Goal: Task Accomplishment & Management: Use online tool/utility

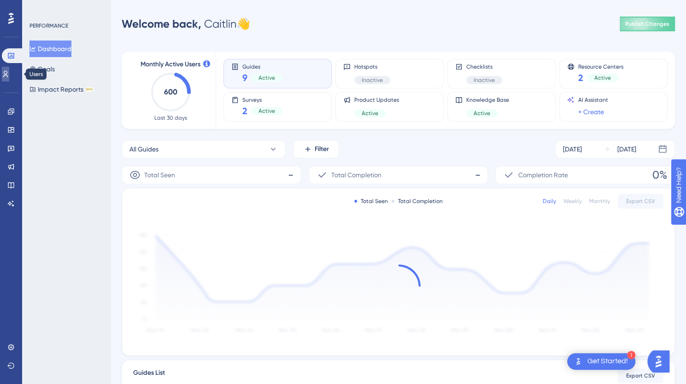
click at [8, 77] on icon at bounding box center [5, 74] width 5 height 6
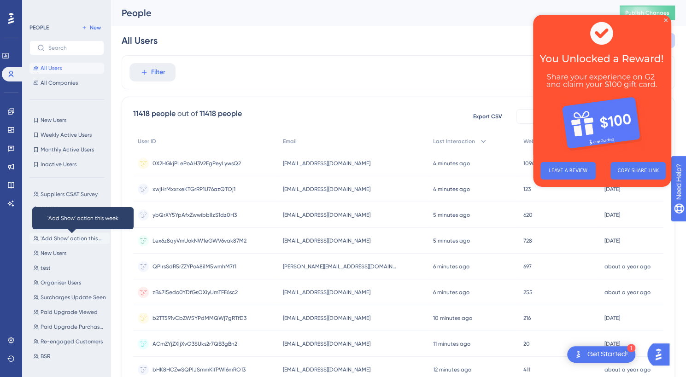
click at [58, 241] on span "'Add Show' action this week" at bounding box center [73, 238] width 65 height 7
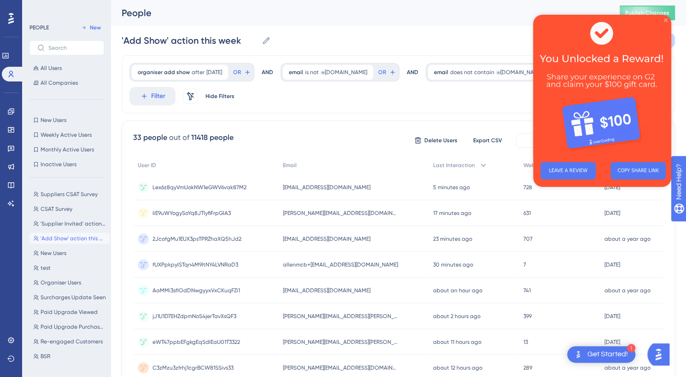
click at [665, 18] on icon "Close Preview" at bounding box center [666, 20] width 4 height 4
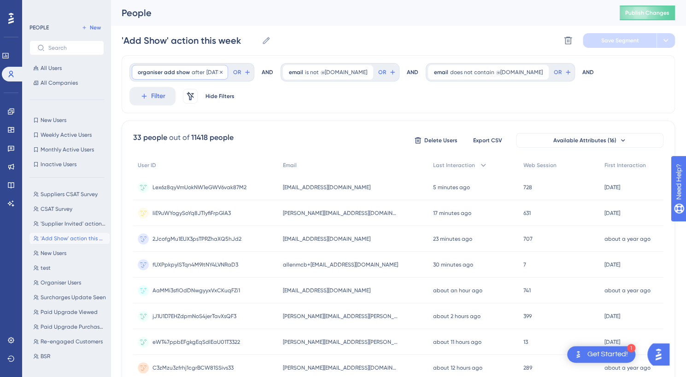
click at [213, 66] on div "organiser add show after [DATE] [DATE] Remove" at bounding box center [180, 72] width 96 height 15
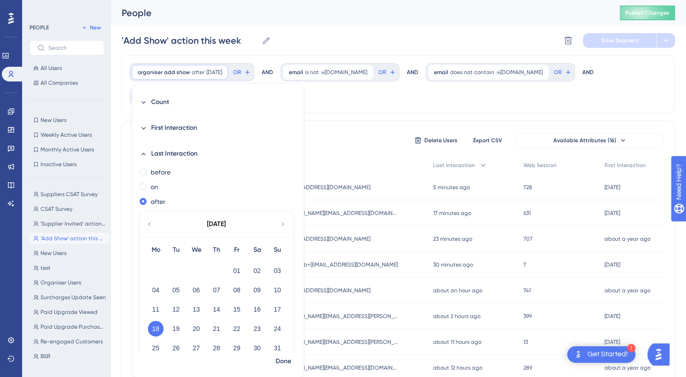
click at [280, 223] on icon at bounding box center [282, 224] width 7 height 8
click at [195, 290] on button "10" at bounding box center [196, 290] width 16 height 16
click at [283, 359] on span "Done" at bounding box center [283, 361] width 16 height 11
